Goal: Information Seeking & Learning: Find specific page/section

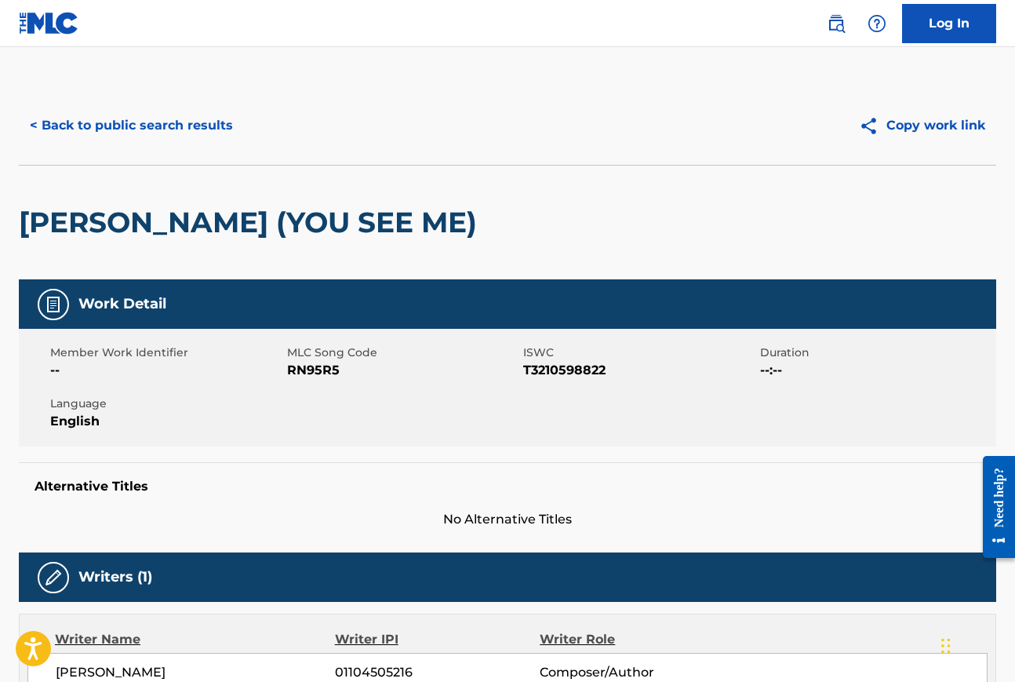
click at [130, 126] on button "< Back to public search results" at bounding box center [131, 125] width 225 height 39
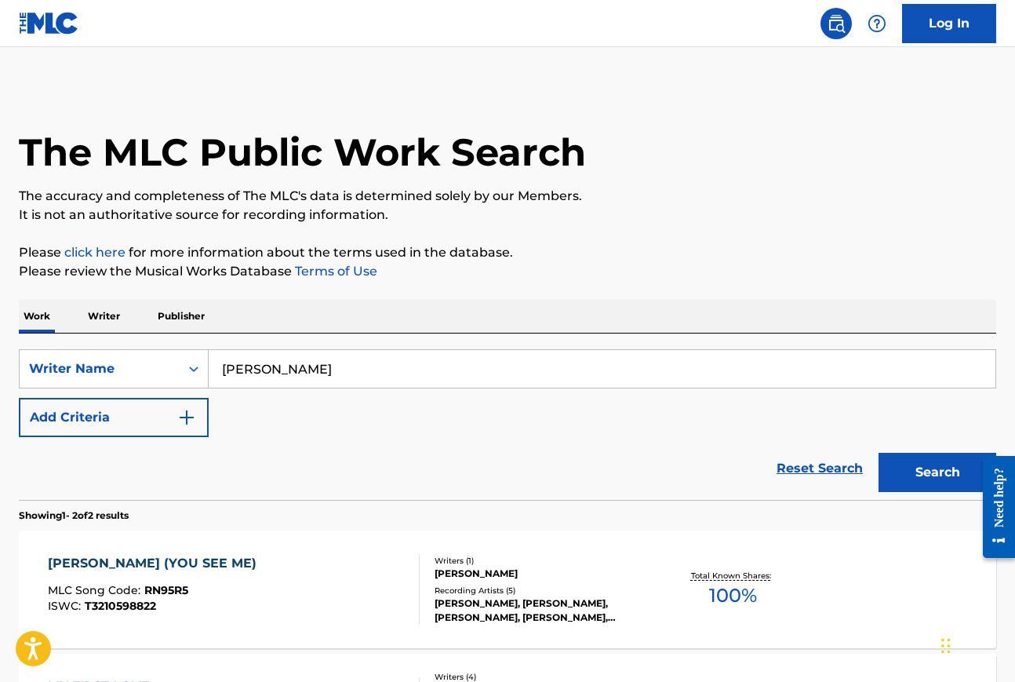
scroll to position [173, 0]
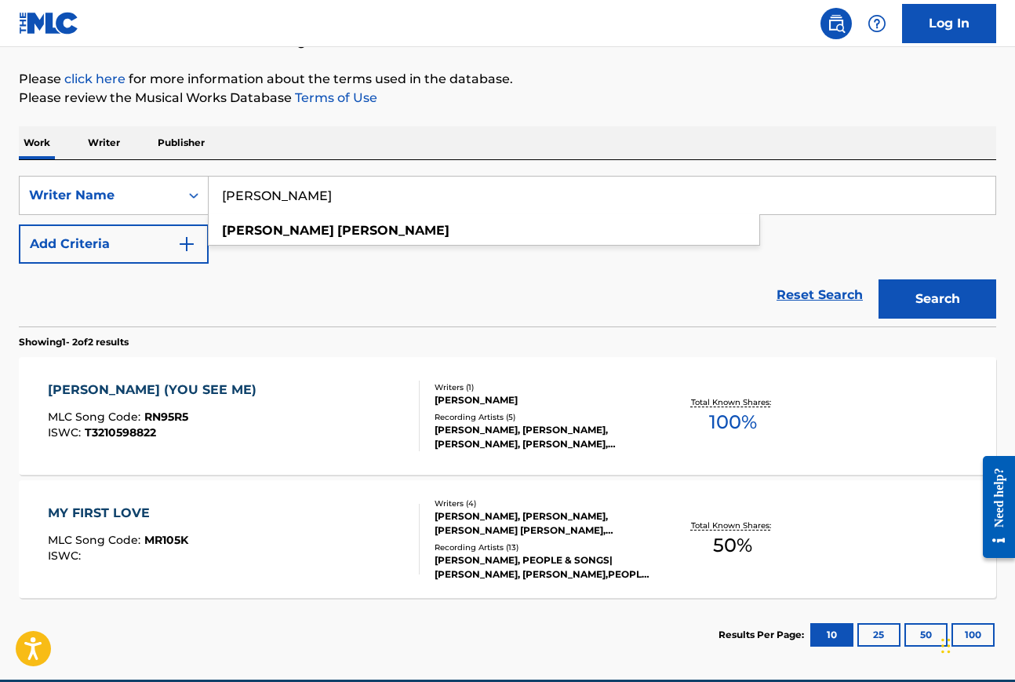
drag, startPoint x: 331, startPoint y: 195, endPoint x: 223, endPoint y: 195, distance: 108.3
click at [223, 195] on input "[PERSON_NAME]" at bounding box center [602, 196] width 787 height 38
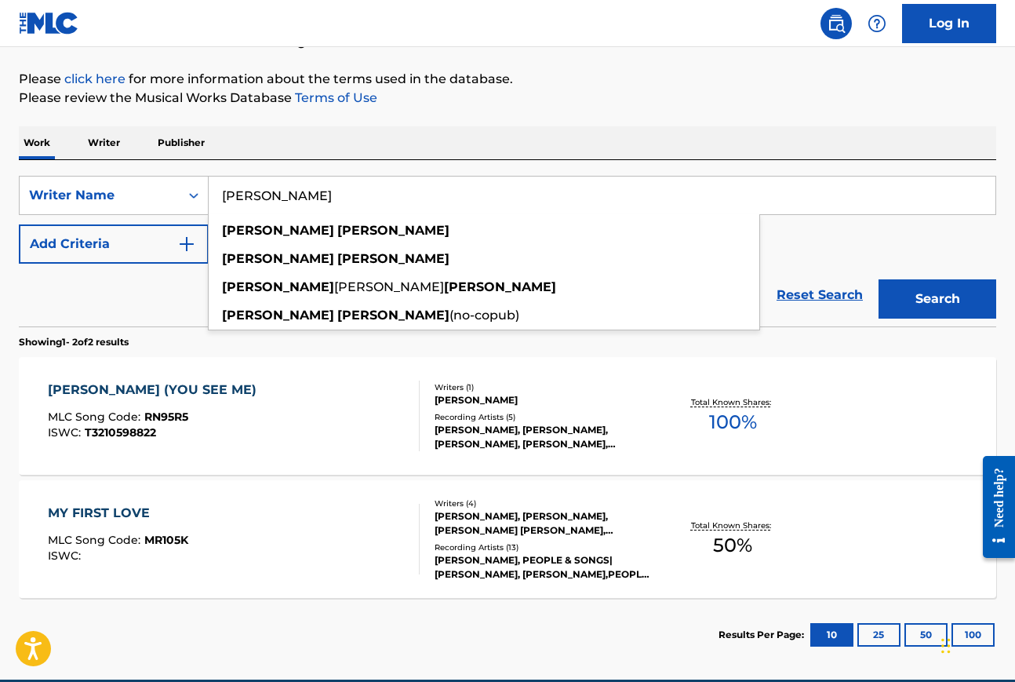
type input "[PERSON_NAME]"
click at [879, 279] on button "Search" at bounding box center [938, 298] width 118 height 39
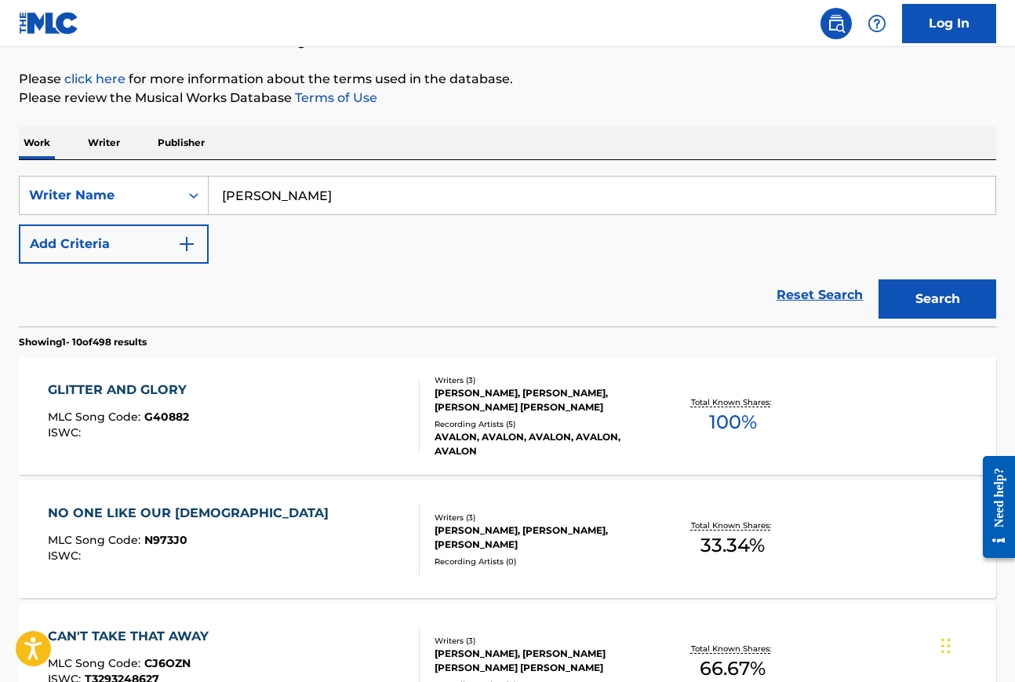
click at [180, 390] on div "GLITTER AND GLORY" at bounding box center [121, 390] width 147 height 19
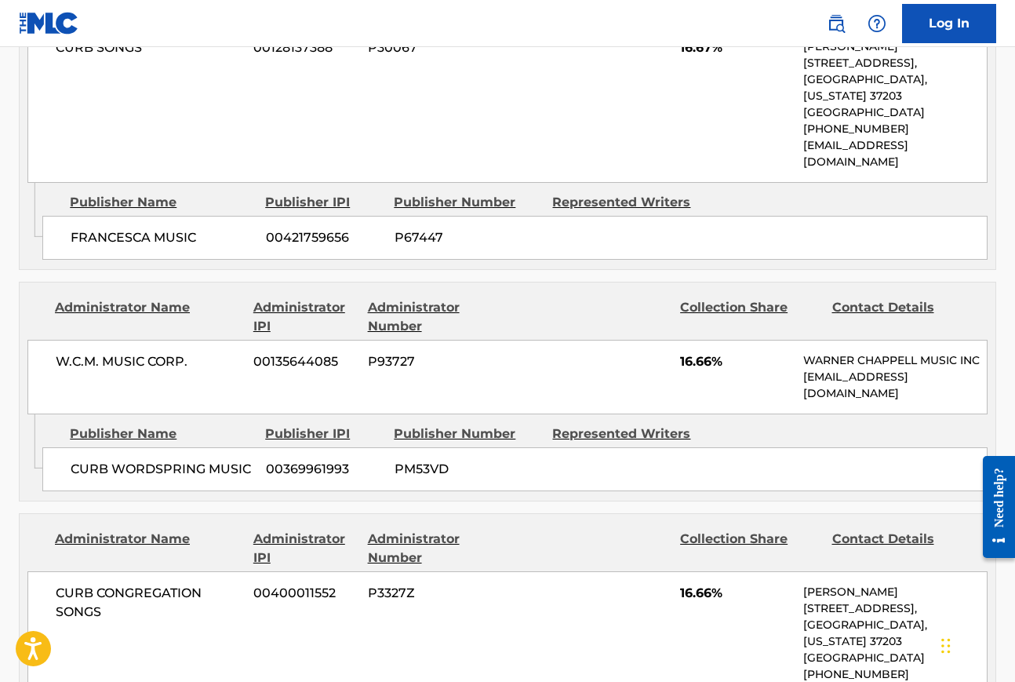
scroll to position [1449, 0]
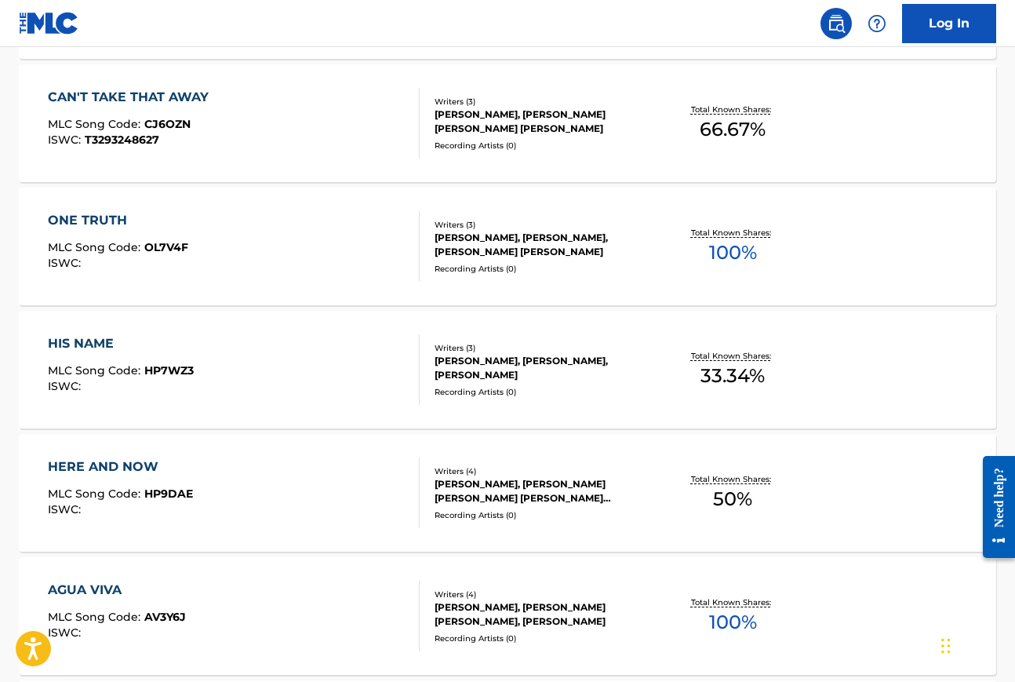
scroll to position [714, 0]
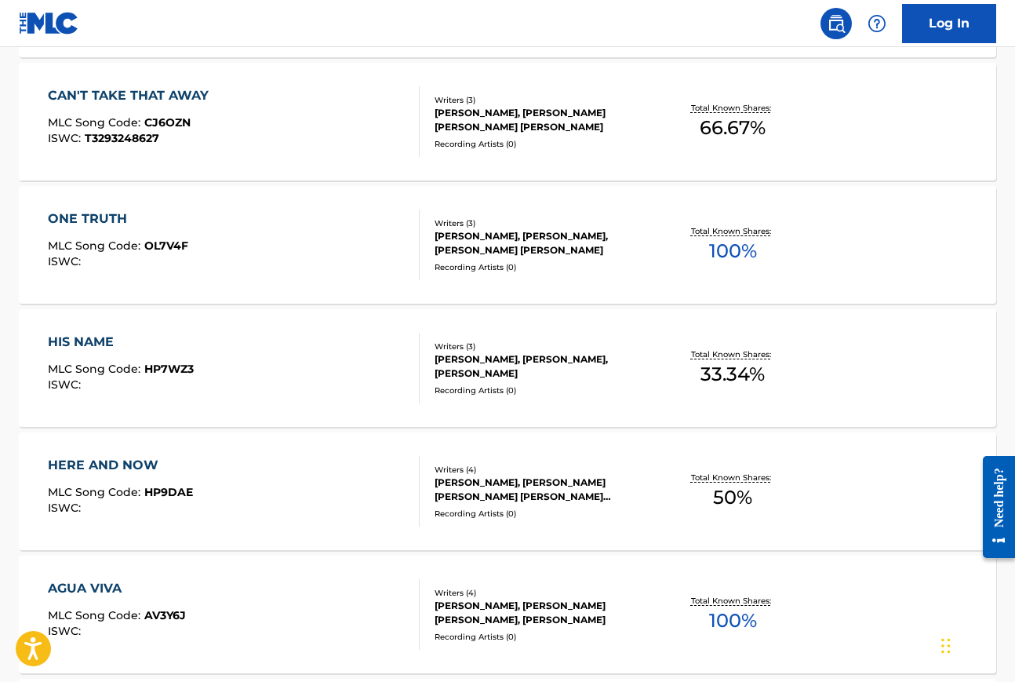
click at [83, 341] on div "HIS NAME" at bounding box center [121, 342] width 146 height 19
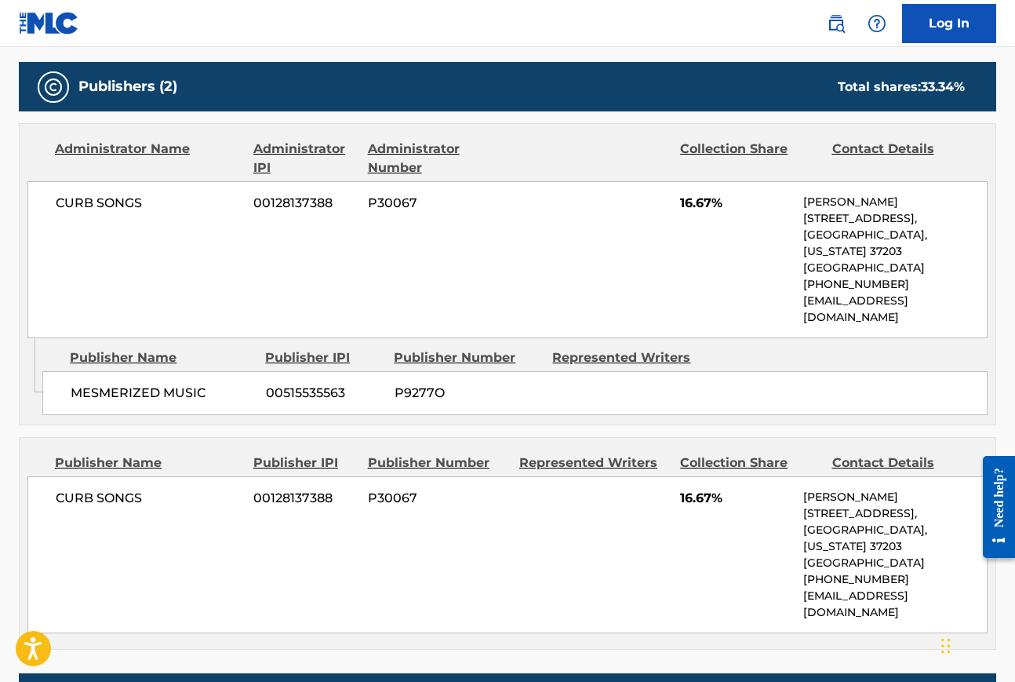
scroll to position [714, 0]
